Goal: Complete application form

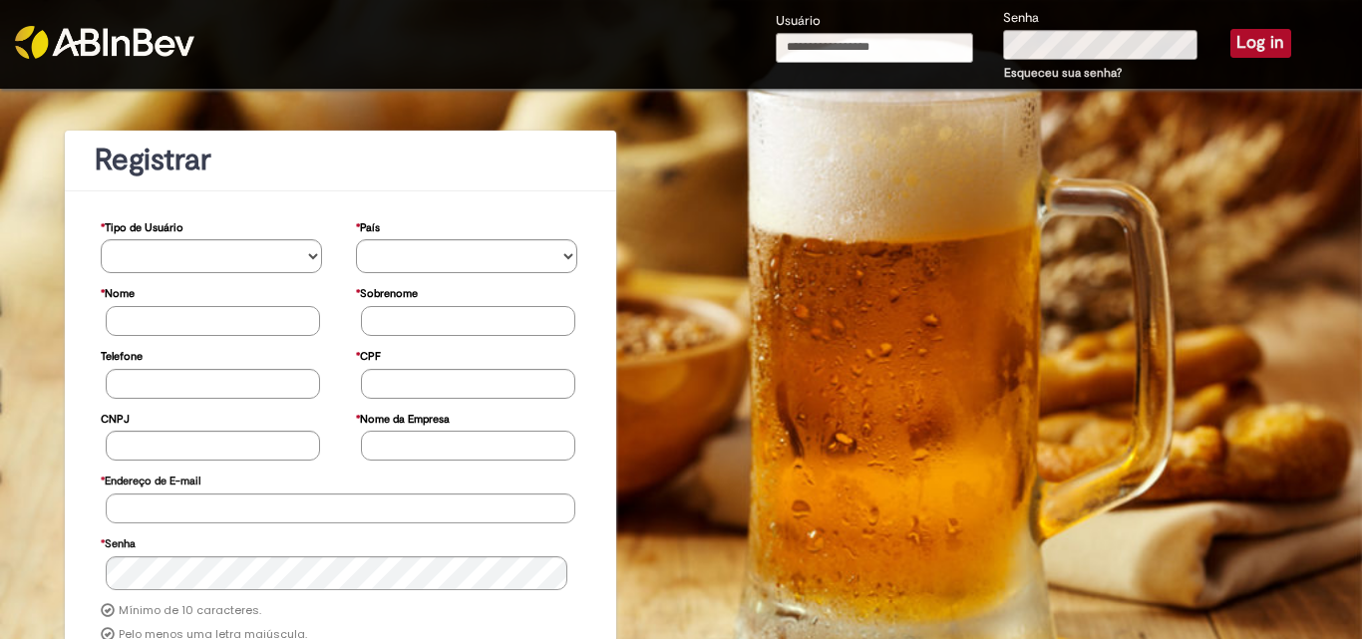
click at [823, 45] on input "Usuário" at bounding box center [874, 48] width 197 height 30
type input "**********"
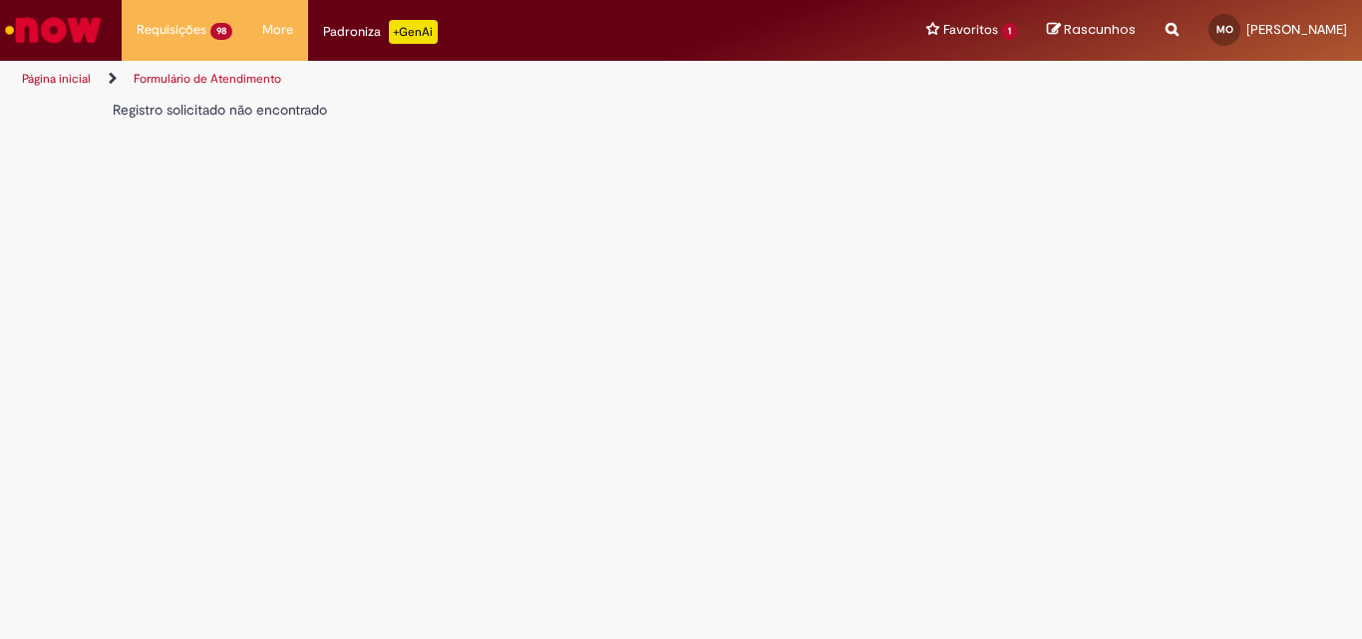
drag, startPoint x: 1345, startPoint y: 456, endPoint x: 1358, endPoint y: 434, distance: 25.5
click at [1346, 456] on main "Formulário de Atendimento Verificar Código de Barras Registro solicitado não en…" at bounding box center [681, 369] width 1362 height 541
